Goal: Information Seeking & Learning: Learn about a topic

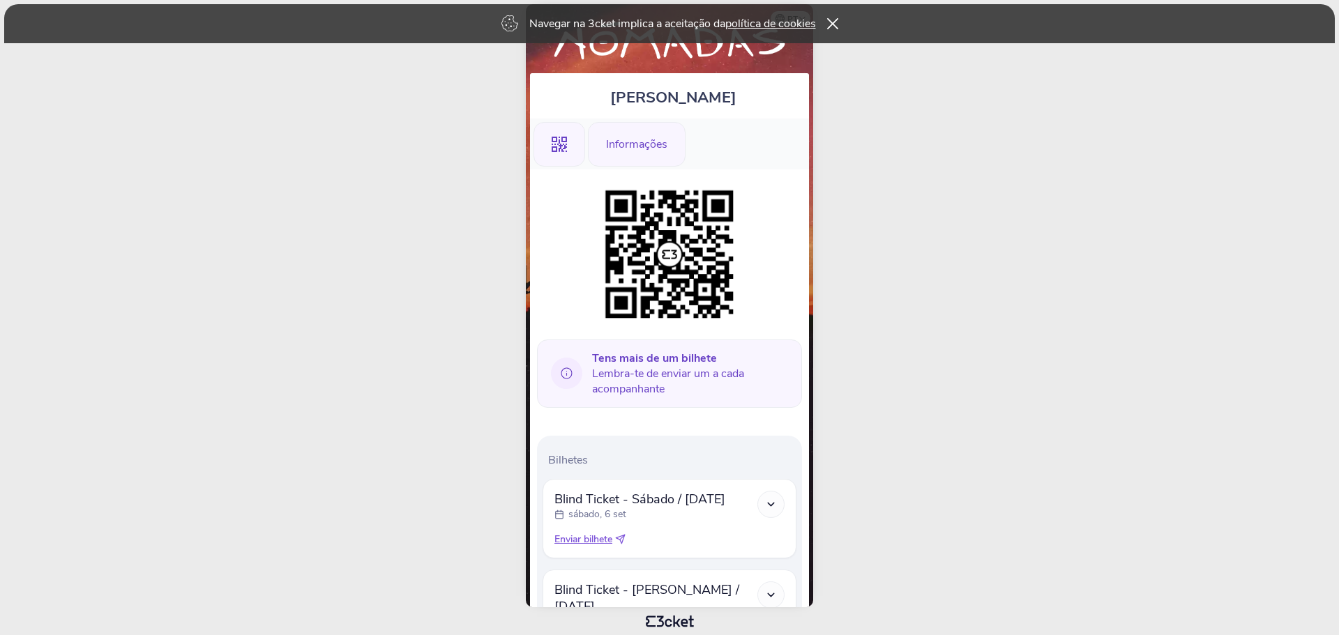
click at [665, 155] on div "Informações" at bounding box center [637, 144] width 98 height 45
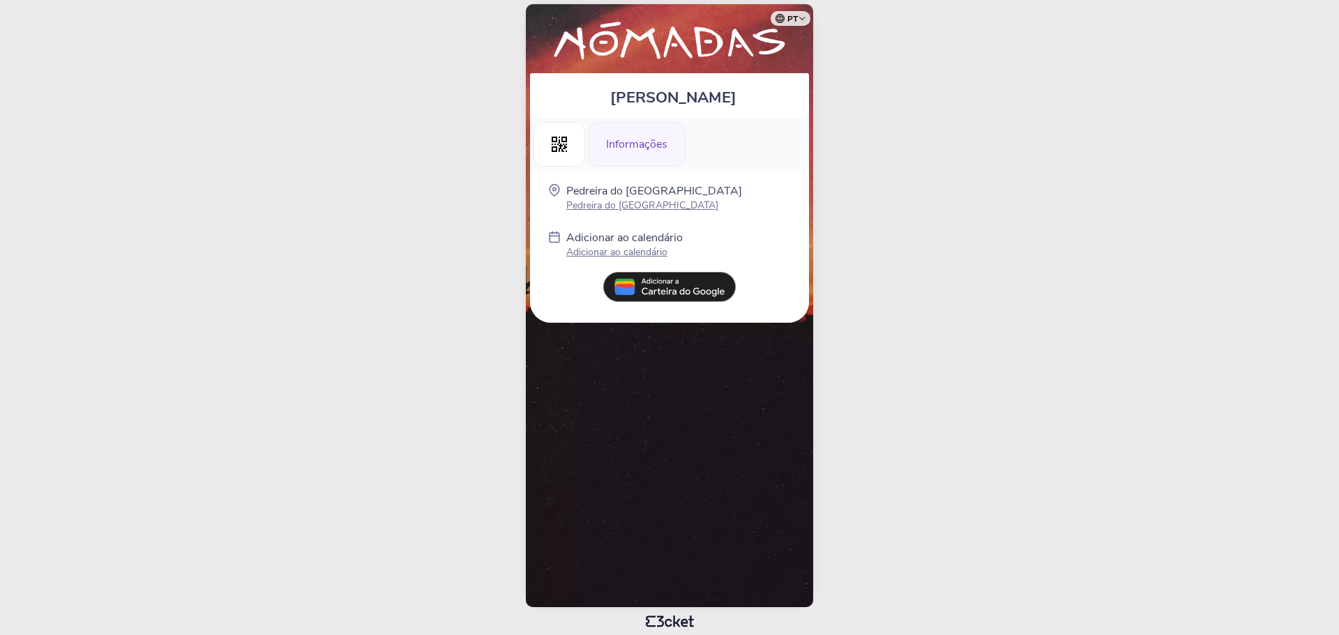
click at [652, 144] on div "Informações" at bounding box center [637, 144] width 98 height 45
click at [625, 200] on p "Pedreira do Monte Castro" at bounding box center [654, 205] width 176 height 13
click at [637, 250] on p "Adicionar ao calendário" at bounding box center [624, 251] width 116 height 13
click at [556, 142] on icon at bounding box center [558, 144] width 15 height 15
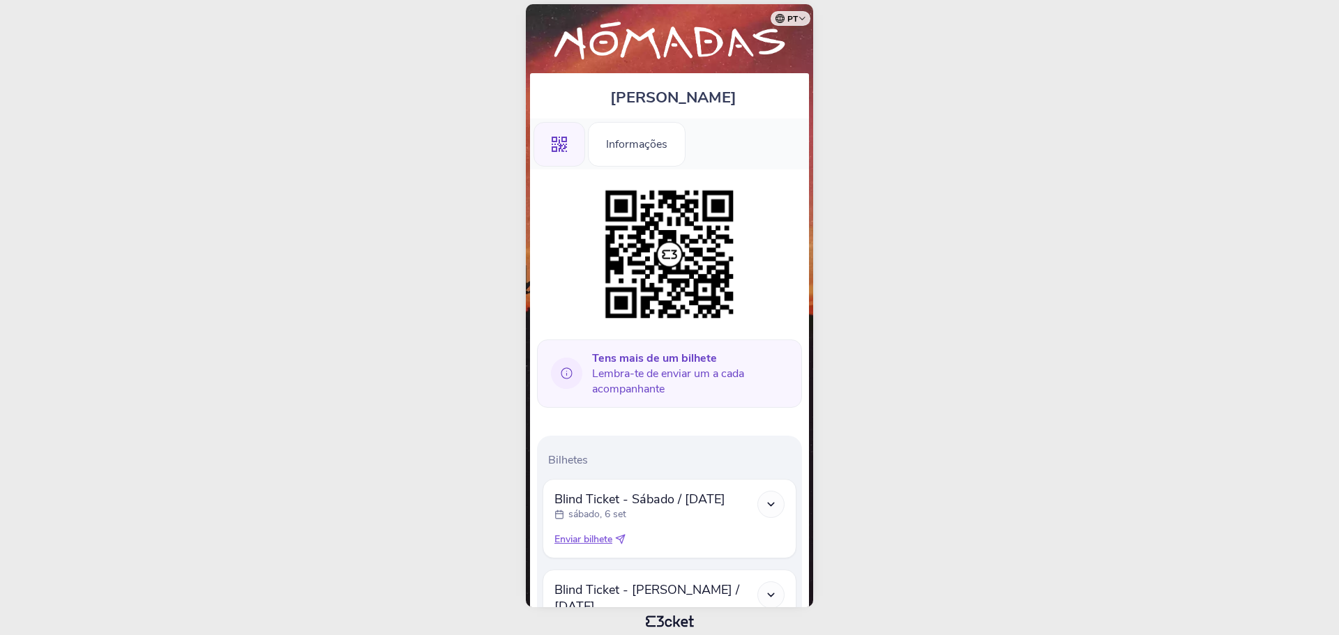
click at [699, 260] on img at bounding box center [669, 254] width 142 height 142
click at [690, 398] on div "Tens mais de um bilhete Lembra-te de enviar um a cada acompanhante" at bounding box center [669, 374] width 265 height 68
click at [641, 390] on span "Tens mais de um bilhete Lembra-te de enviar um a cada acompanhante" at bounding box center [691, 374] width 199 height 46
click at [666, 379] on span "Tens mais de um bilhete Lembra-te de enviar um a cada acompanhante" at bounding box center [691, 374] width 199 height 46
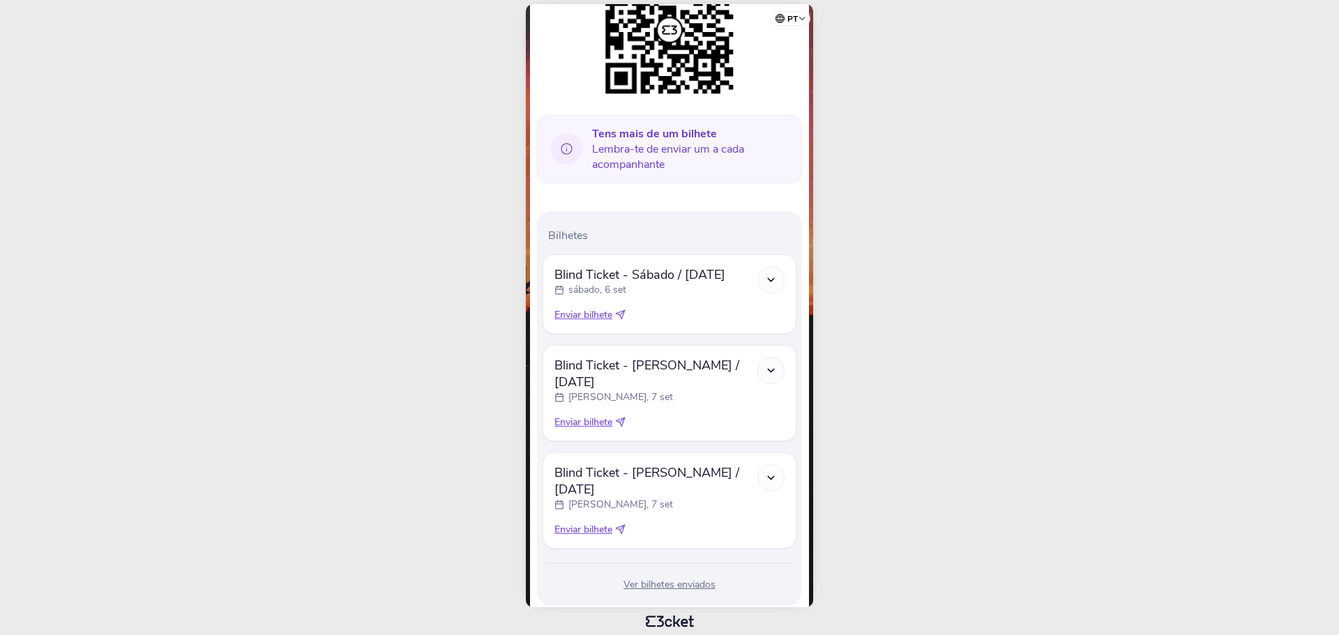
click at [570, 149] on icon at bounding box center [566, 148] width 31 height 31
click at [566, 150] on icon at bounding box center [566, 149] width 11 height 11
